Goal: Transaction & Acquisition: Purchase product/service

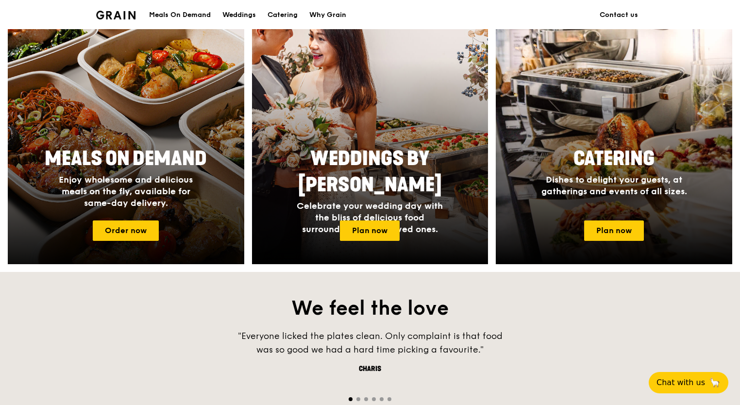
scroll to position [437, 0]
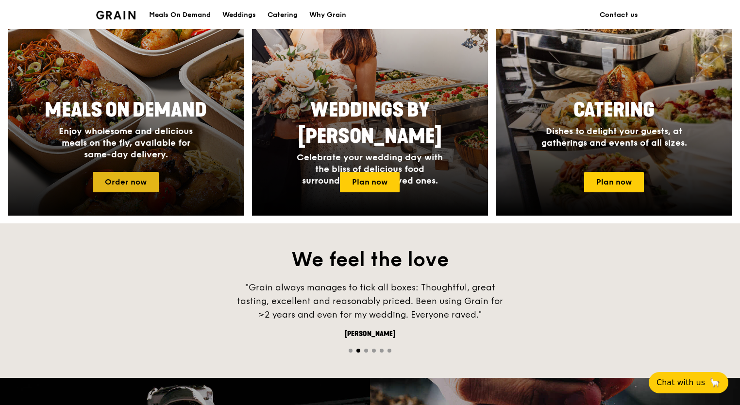
click at [144, 182] on link "Order now" at bounding box center [126, 182] width 66 height 20
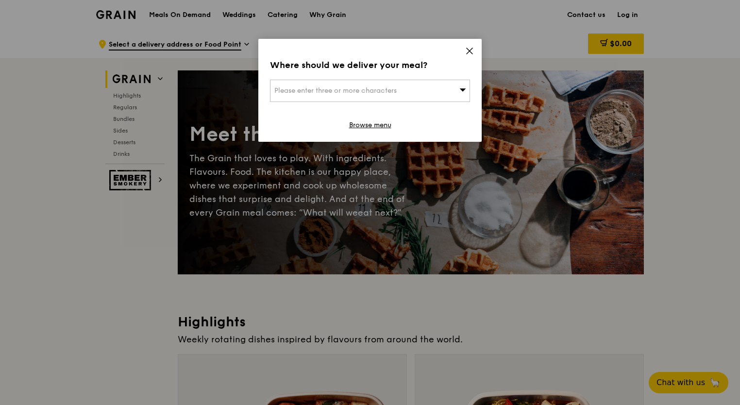
click at [473, 48] on icon at bounding box center [469, 51] width 9 height 9
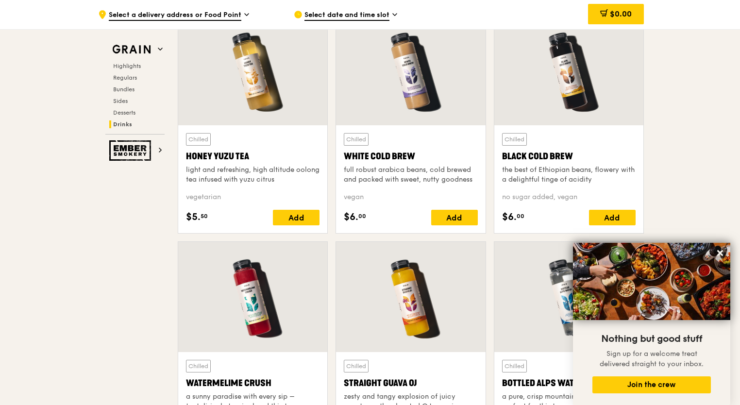
scroll to position [3515, 0]
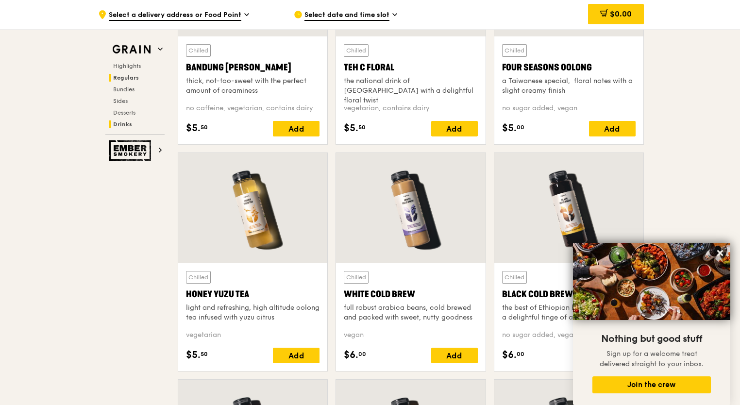
click at [138, 79] on span "Regulars" at bounding box center [126, 77] width 26 height 7
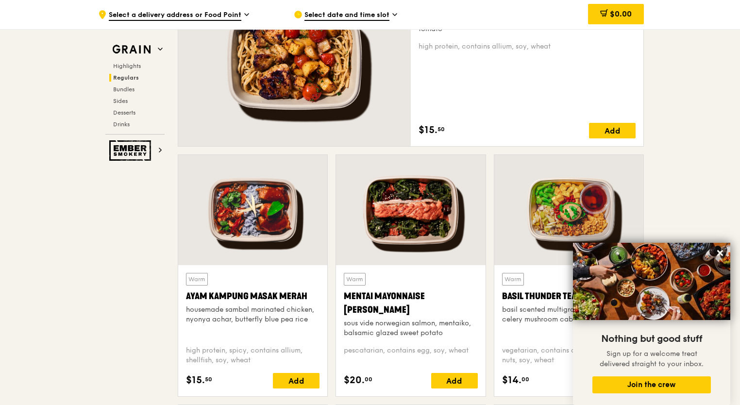
scroll to position [639, 0]
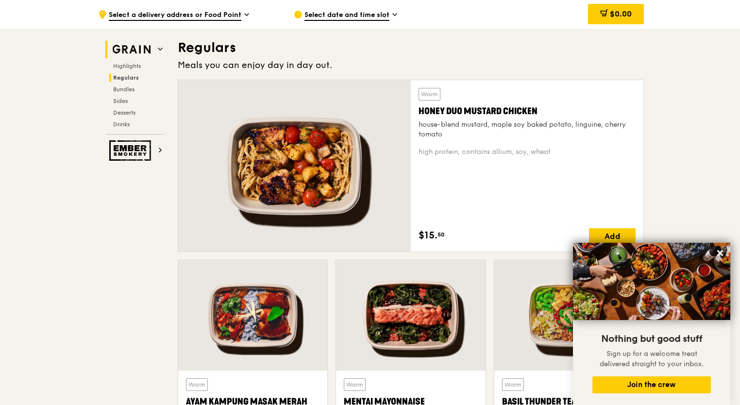
click at [131, 51] on img at bounding box center [131, 49] width 45 height 17
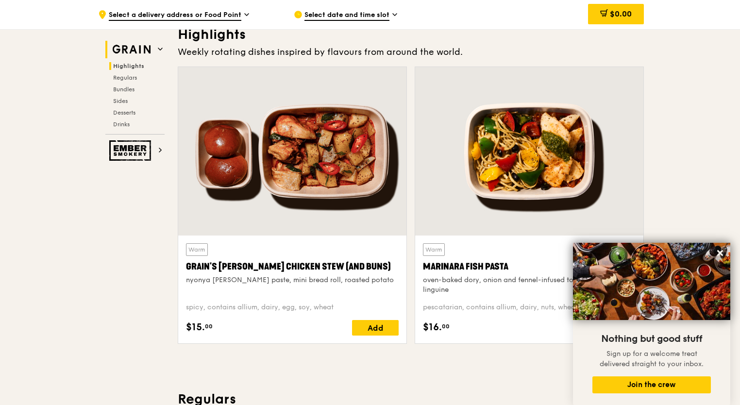
scroll to position [274, 0]
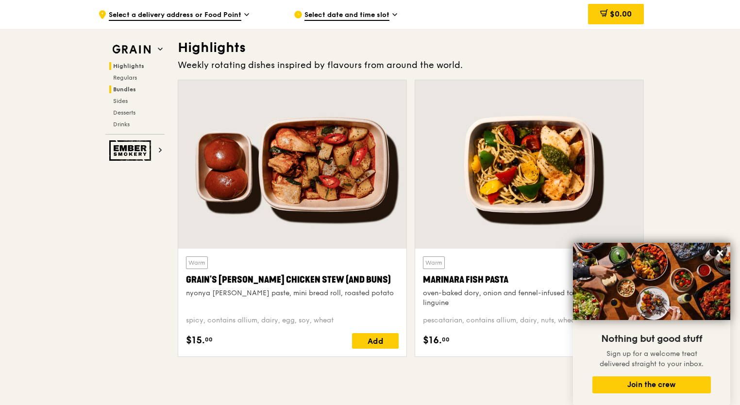
click at [130, 86] on span "Bundles" at bounding box center [124, 89] width 23 height 7
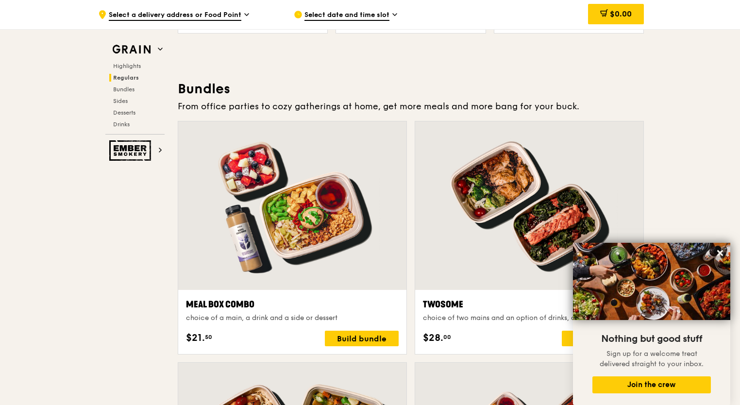
scroll to position [1398, 0]
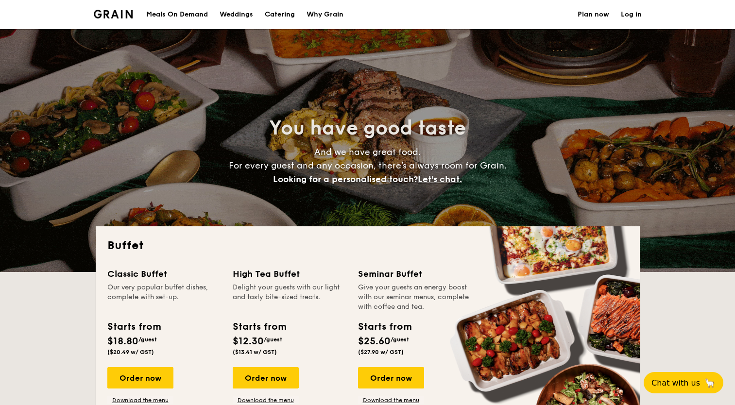
select select
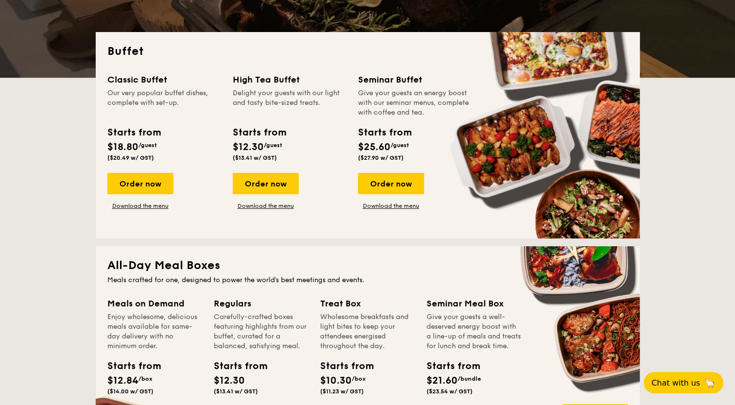
scroll to position [340, 0]
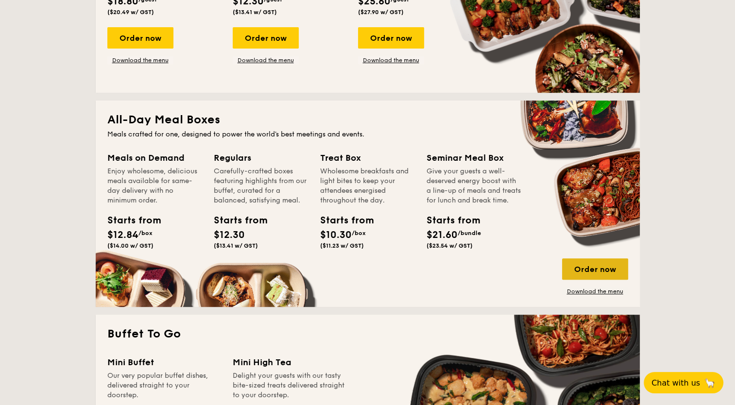
click at [592, 263] on div "Order now" at bounding box center [595, 268] width 66 height 21
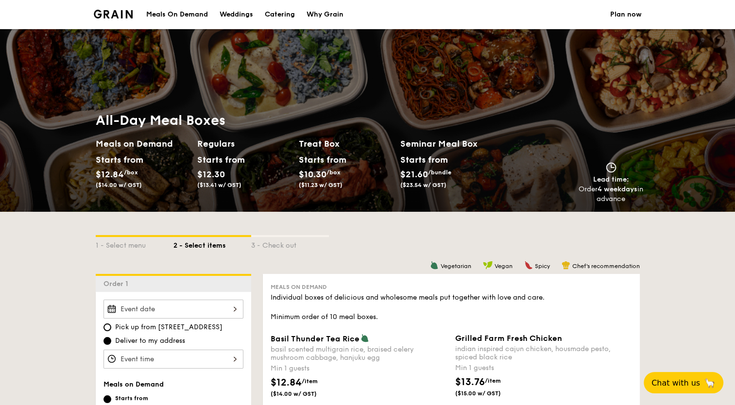
click at [400, 140] on h2 "Seminar Meal Box" at bounding box center [451, 144] width 102 height 14
click at [426, 144] on h2 "Seminar Meal Box" at bounding box center [451, 144] width 102 height 14
drag, startPoint x: 404, startPoint y: 144, endPoint x: 483, endPoint y: 160, distance: 80.8
click at [483, 160] on div "Seminar Meal Box Starts from $21.60 /bundle ($23.54 w/ GST)" at bounding box center [451, 164] width 102 height 55
drag, startPoint x: 483, startPoint y: 160, endPoint x: 443, endPoint y: 180, distance: 44.8
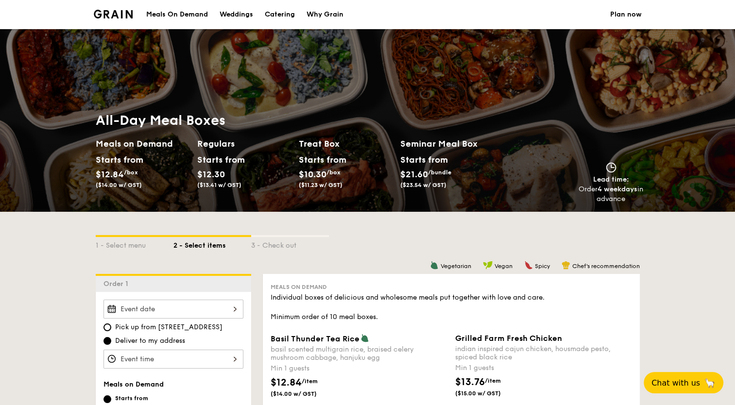
click at [440, 183] on span "($23.54 w/ GST)" at bounding box center [423, 185] width 46 height 7
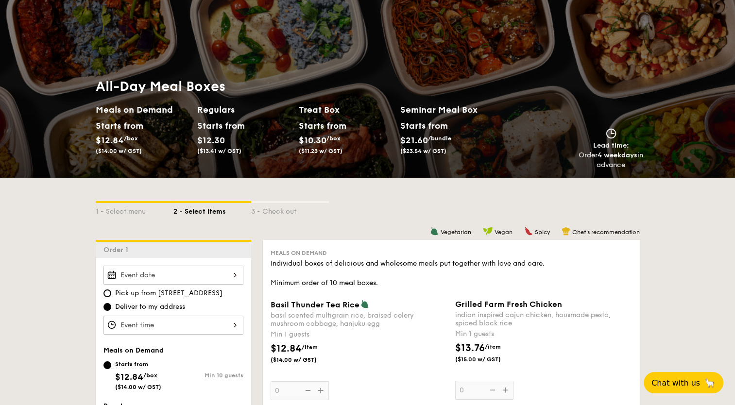
scroll to position [97, 0]
